Goal: Book appointment/travel/reservation

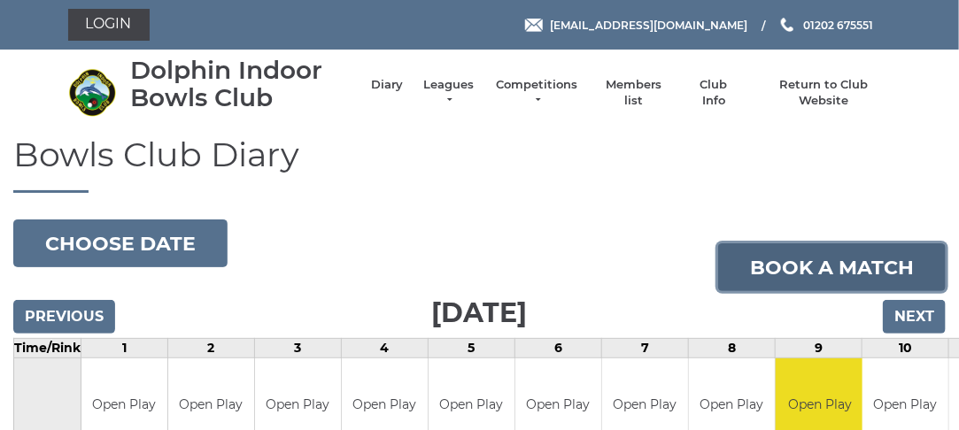
click at [830, 255] on link "Book a match" at bounding box center [832, 267] width 228 height 48
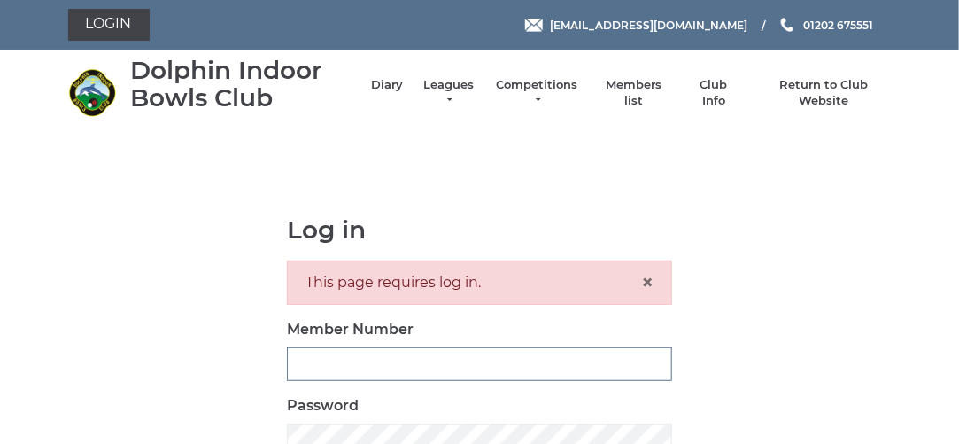
type input "3280"
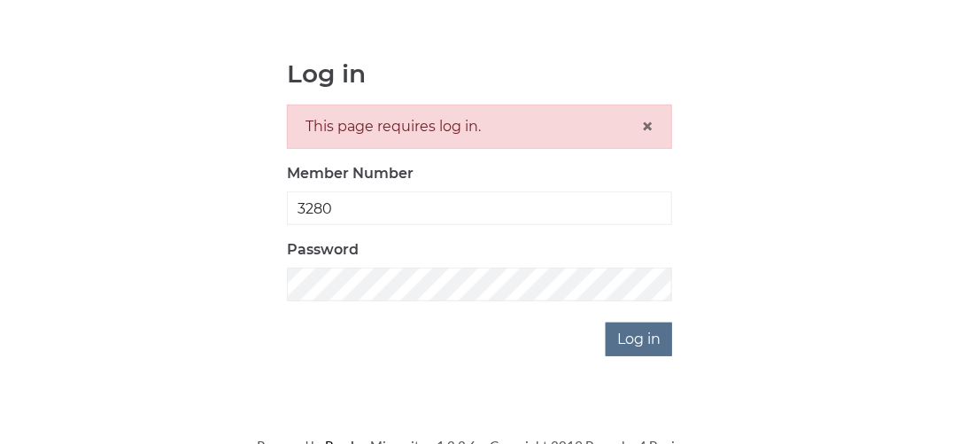
scroll to position [166, 0]
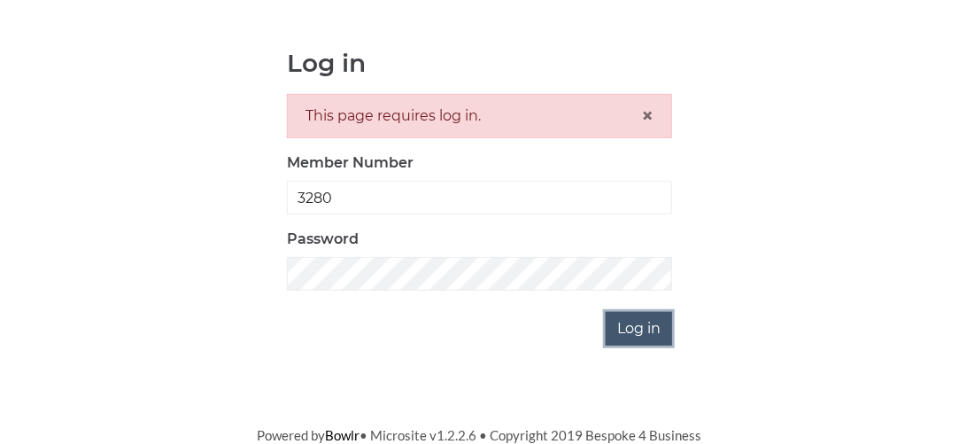
click at [650, 331] on input "Log in" at bounding box center [639, 329] width 66 height 34
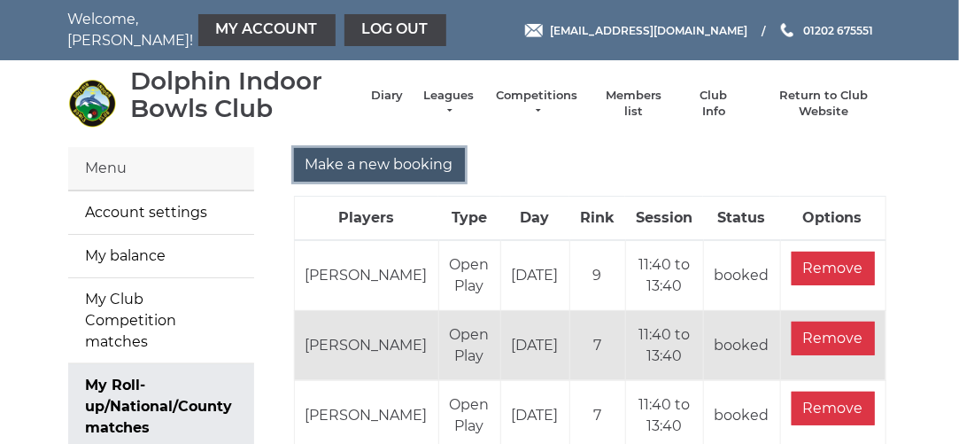
click at [393, 168] on input "Make a new booking" at bounding box center [379, 165] width 171 height 34
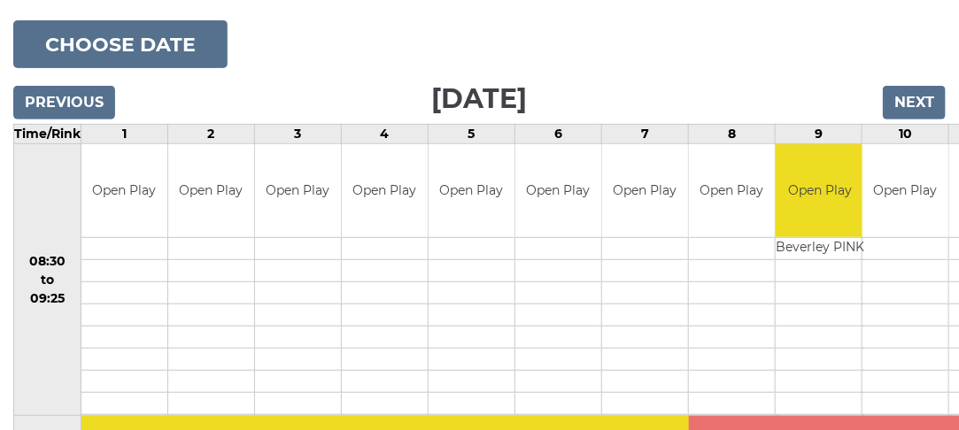
scroll to position [207, 0]
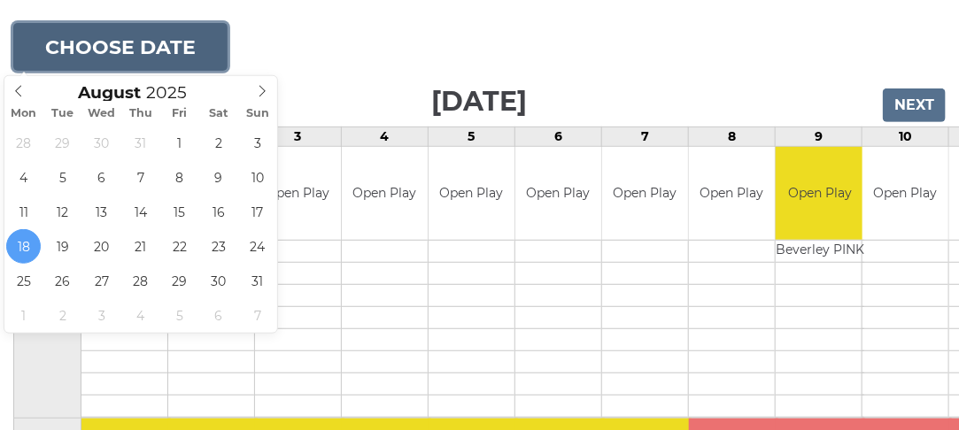
click at [177, 38] on button "Choose date" at bounding box center [120, 47] width 214 height 48
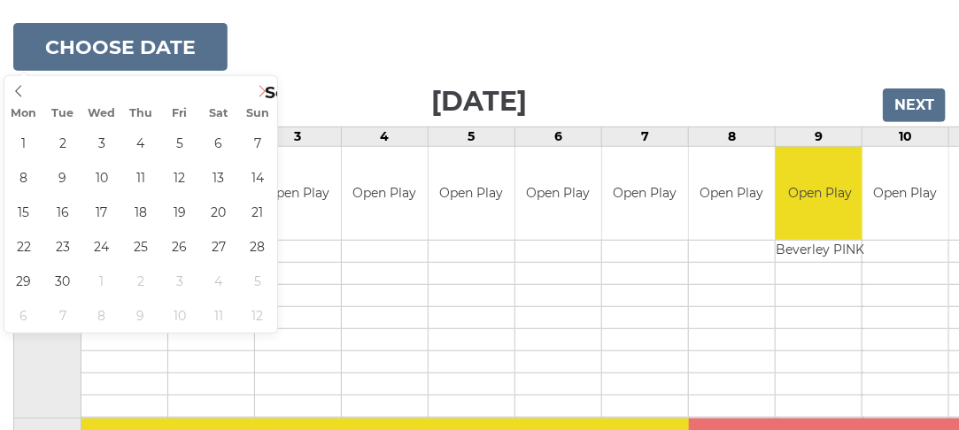
click at [266, 88] on icon at bounding box center [262, 91] width 12 height 12
type input "2025-09-01"
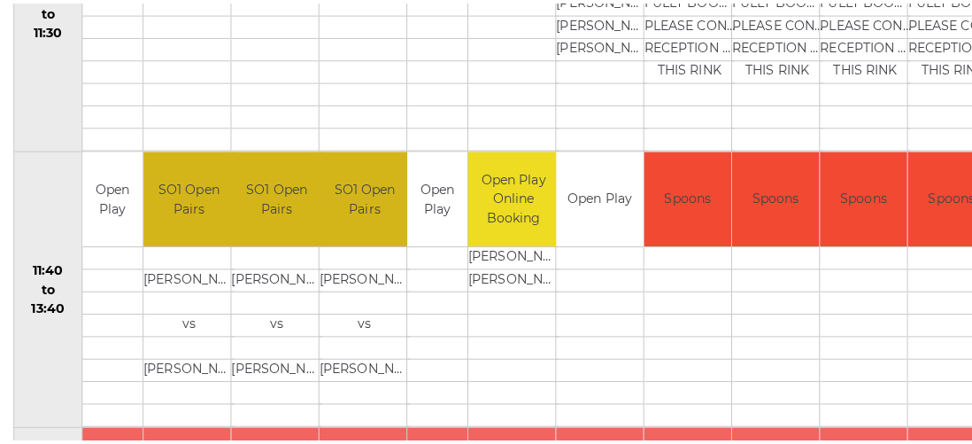
scroll to position [749, 0]
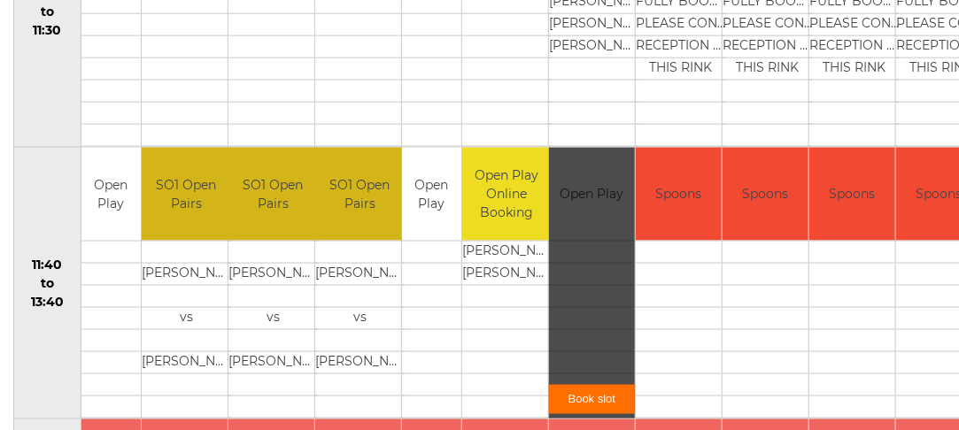
click at [601, 392] on link "Book slot" at bounding box center [592, 399] width 86 height 29
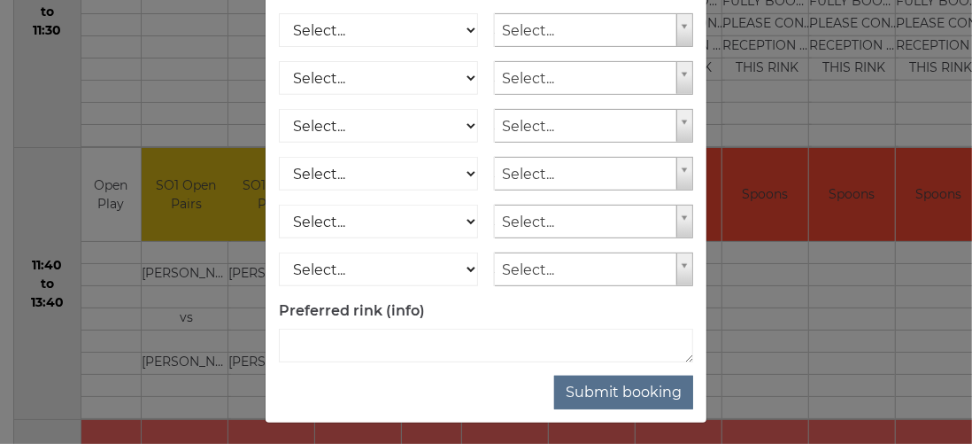
scroll to position [372, 0]
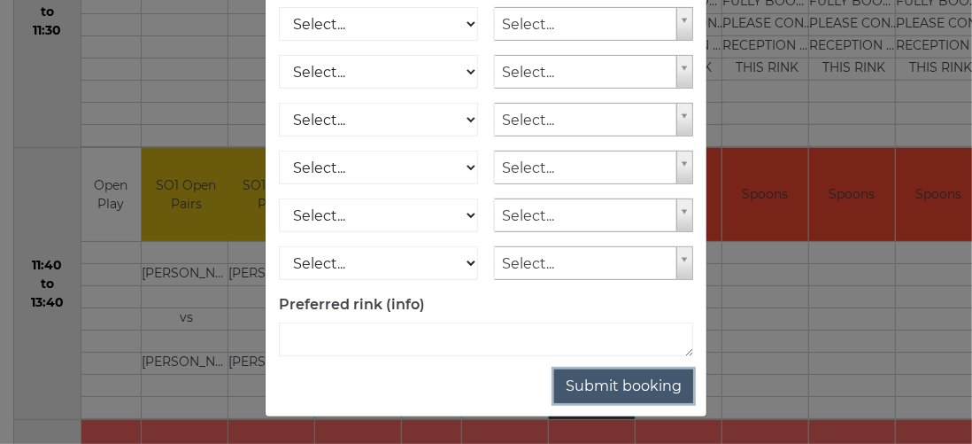
click at [644, 384] on button "Submit booking" at bounding box center [623, 386] width 139 height 34
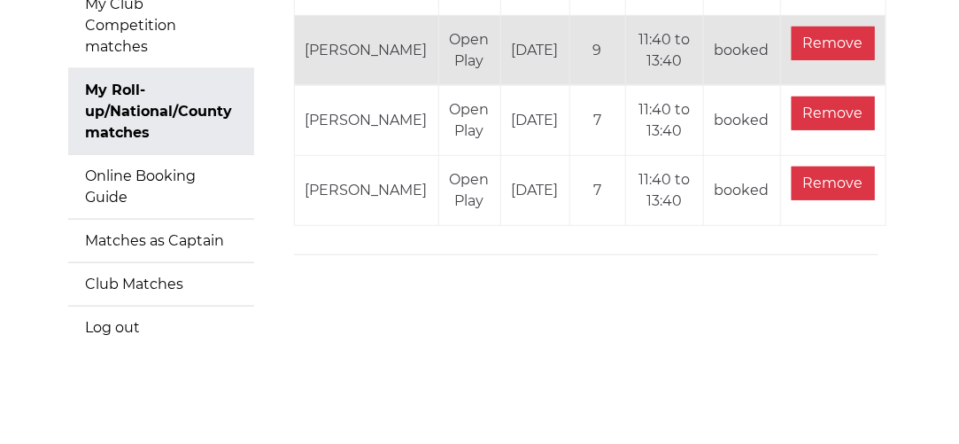
scroll to position [301, 0]
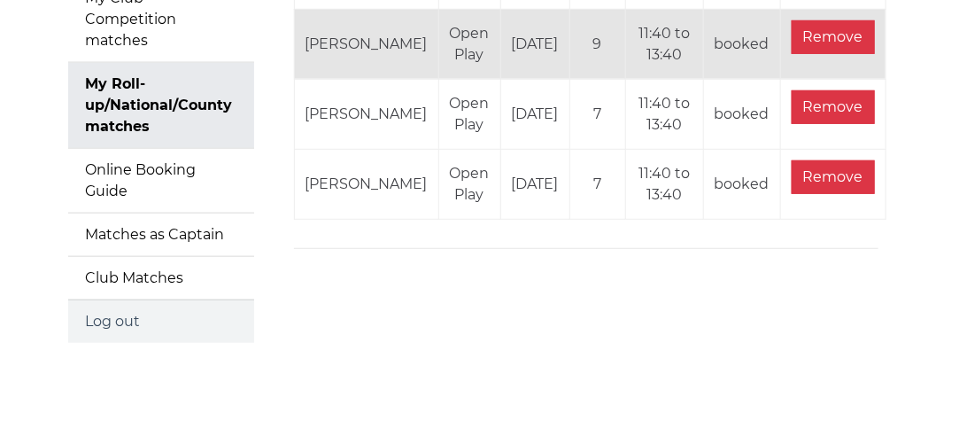
click at [131, 318] on link "Log out" at bounding box center [161, 321] width 186 height 42
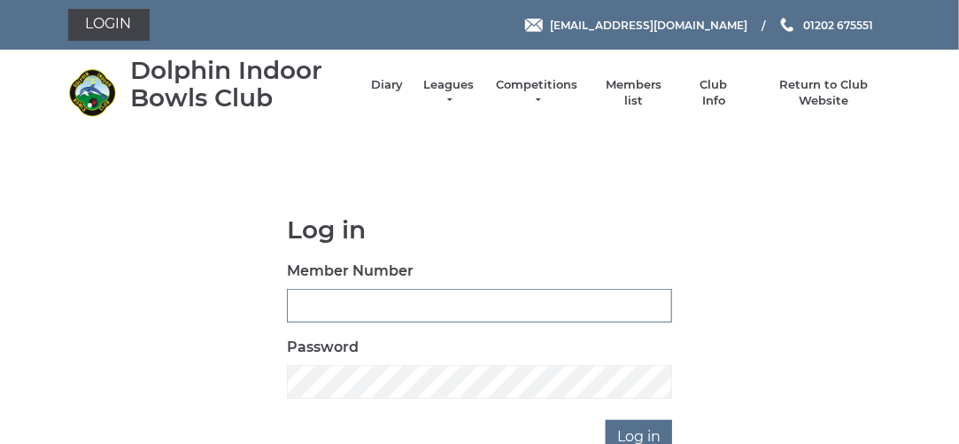
type input "3280"
click at [384, 86] on link "Diary" at bounding box center [387, 87] width 32 height 16
